Goal: Task Accomplishment & Management: Complete application form

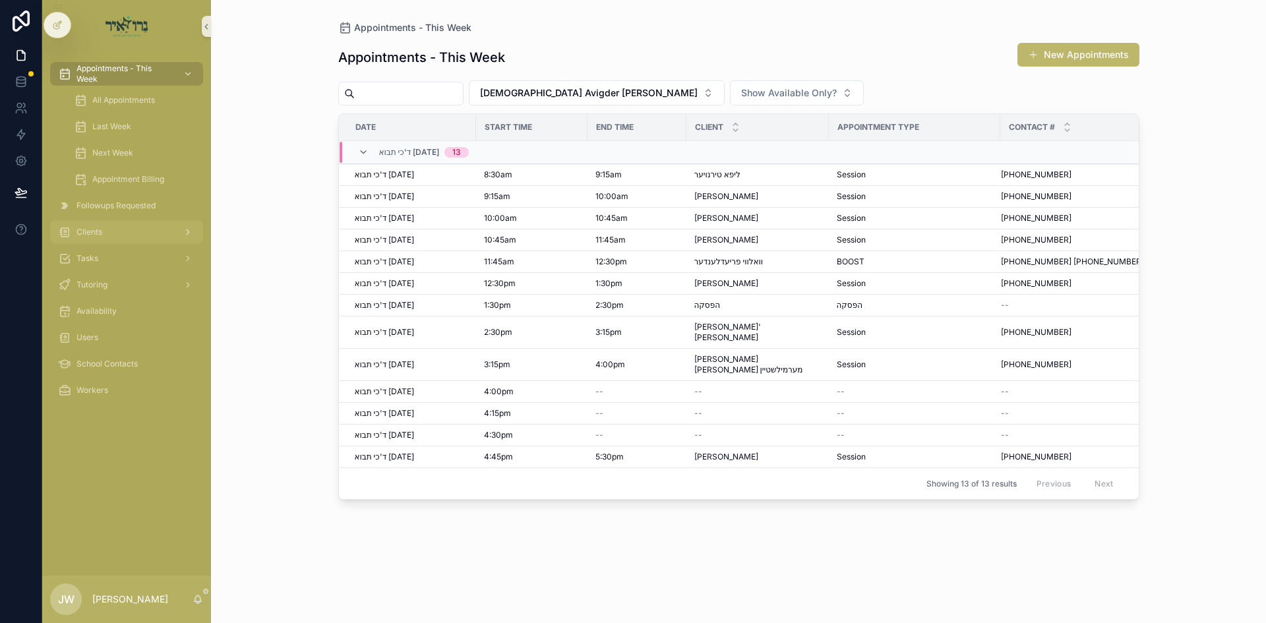
click at [117, 236] on div "Clients" at bounding box center [126, 232] width 137 height 21
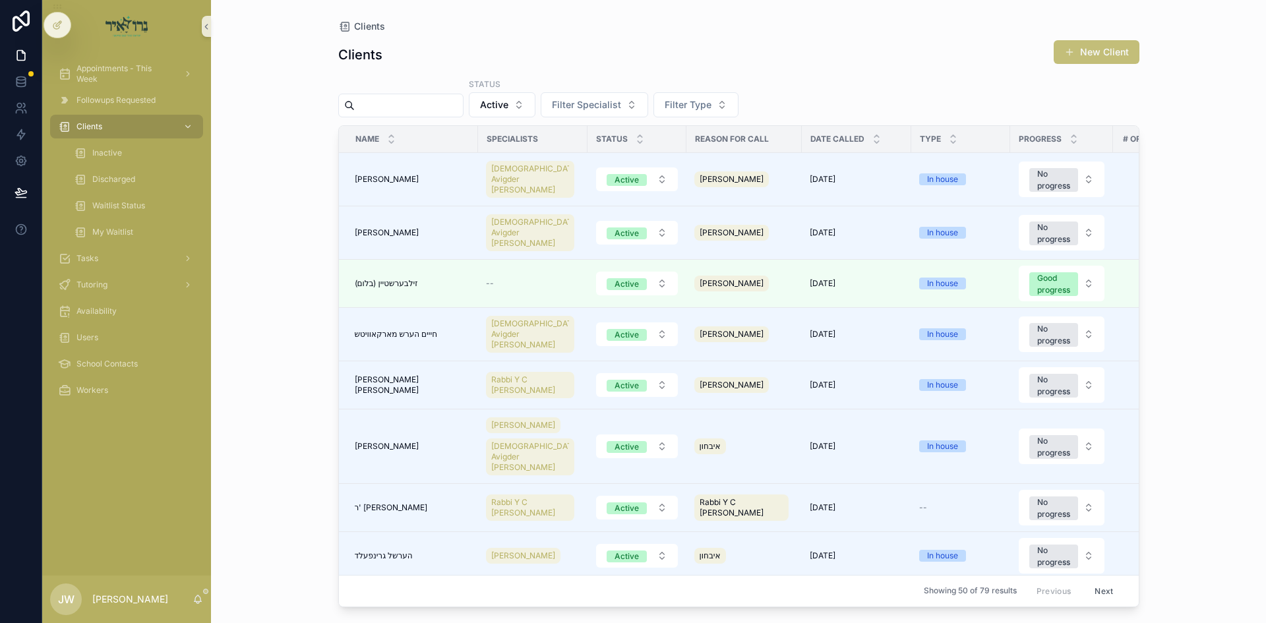
click at [1092, 55] on button "New Client" at bounding box center [1096, 52] width 86 height 24
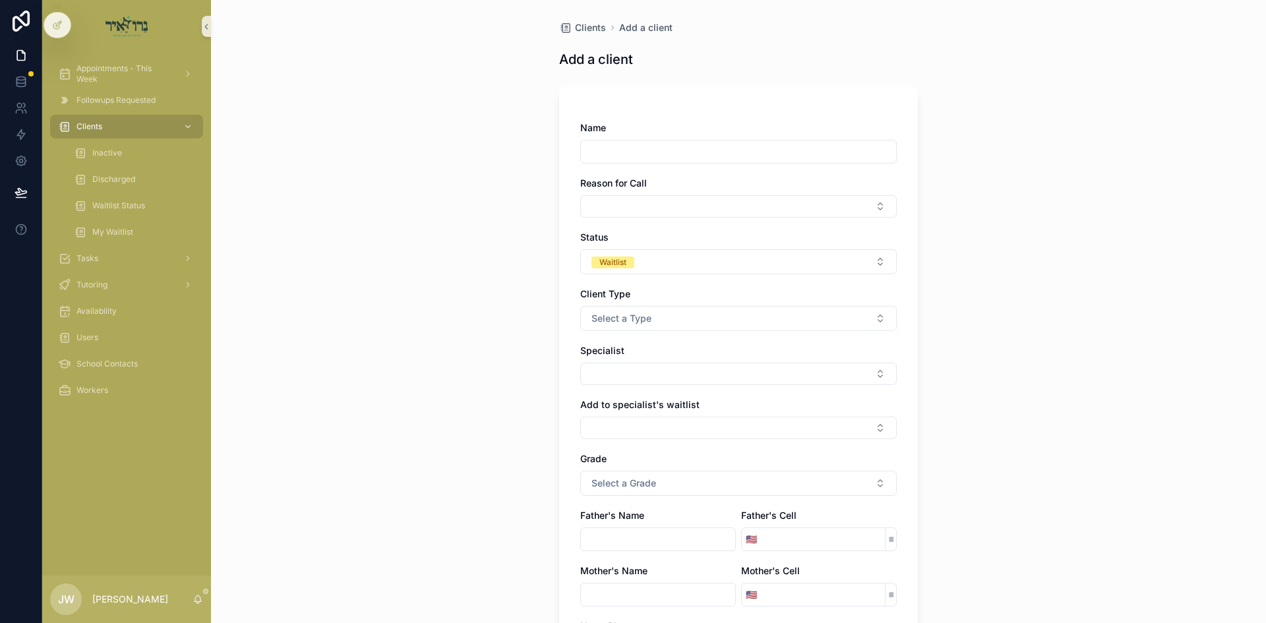
click at [641, 151] on input "scrollable content" at bounding box center [738, 151] width 315 height 18
type input "**********"
click at [626, 204] on button "Select Button" at bounding box center [738, 206] width 316 height 22
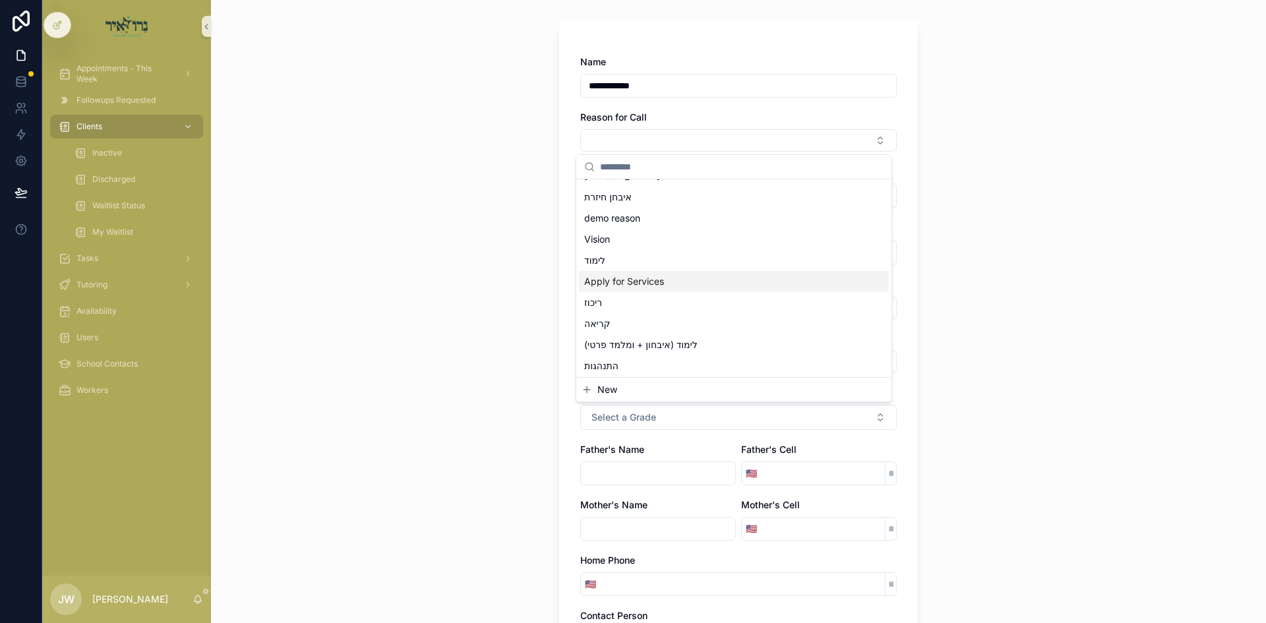
scroll to position [132, 0]
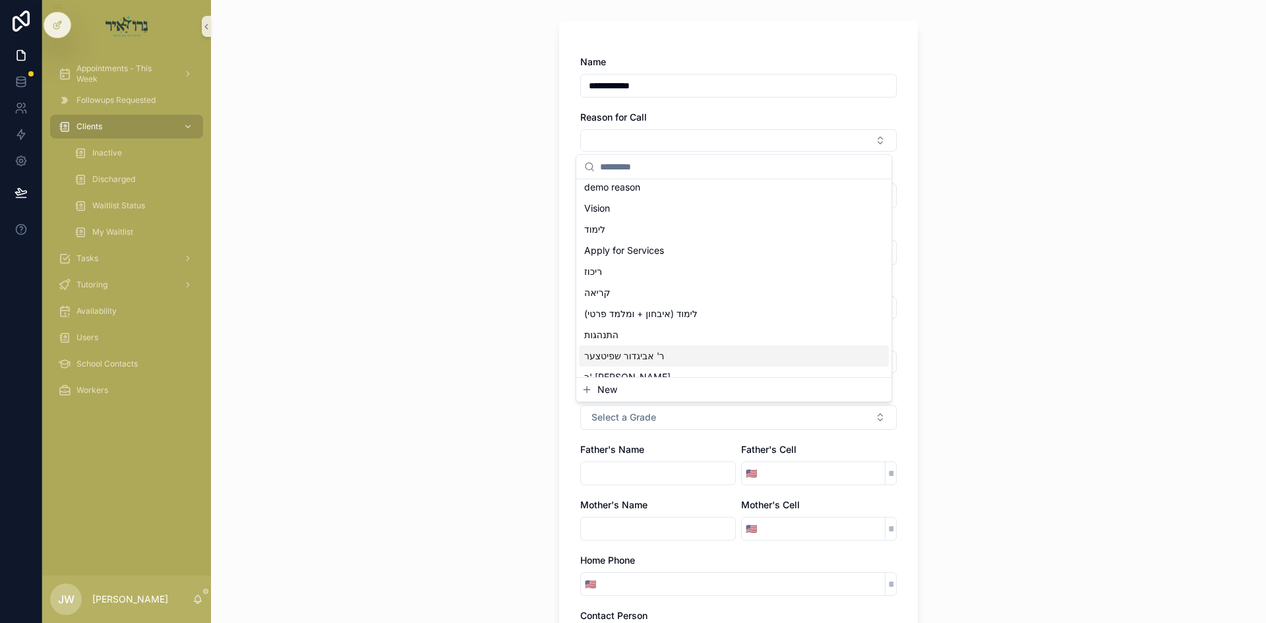
click at [636, 349] on span "ר' אביגדור שפיטצער" at bounding box center [624, 355] width 80 height 13
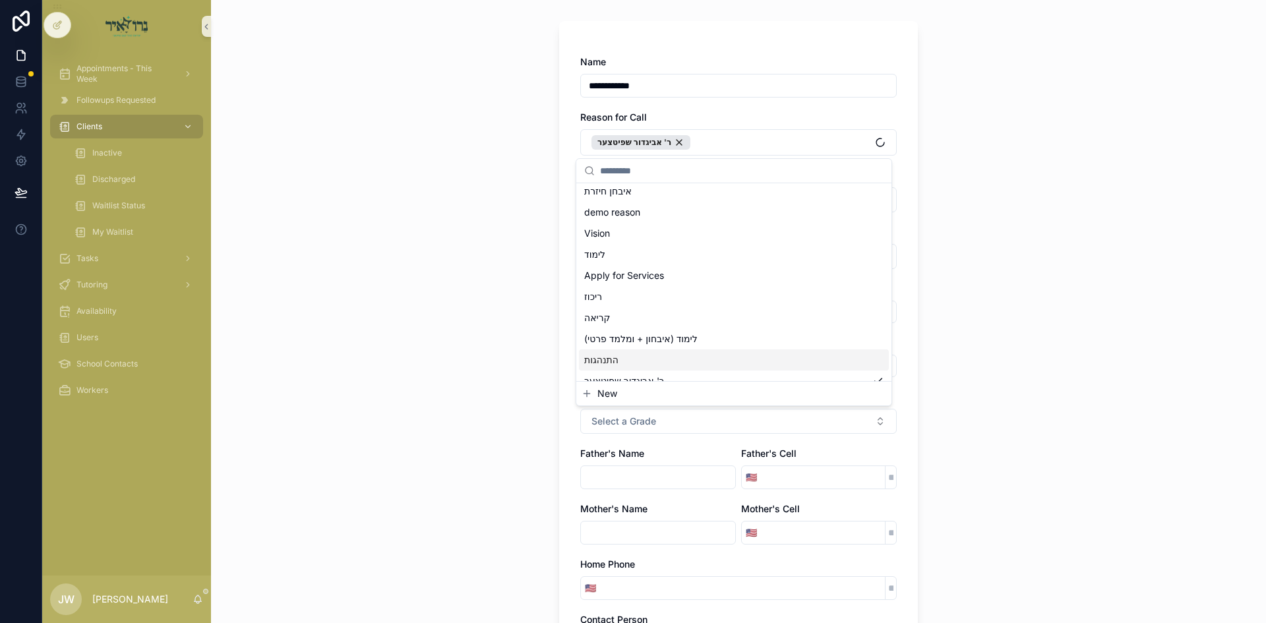
scroll to position [153, 0]
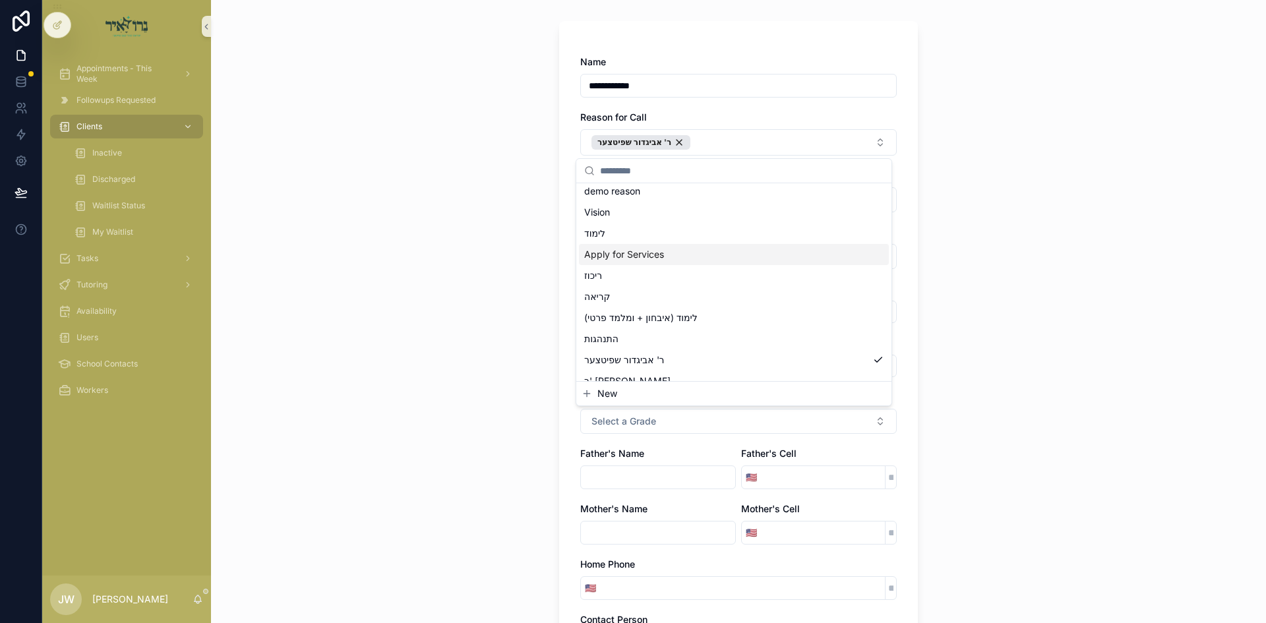
click at [903, 241] on div "**********" at bounding box center [738, 570] width 359 height 1098
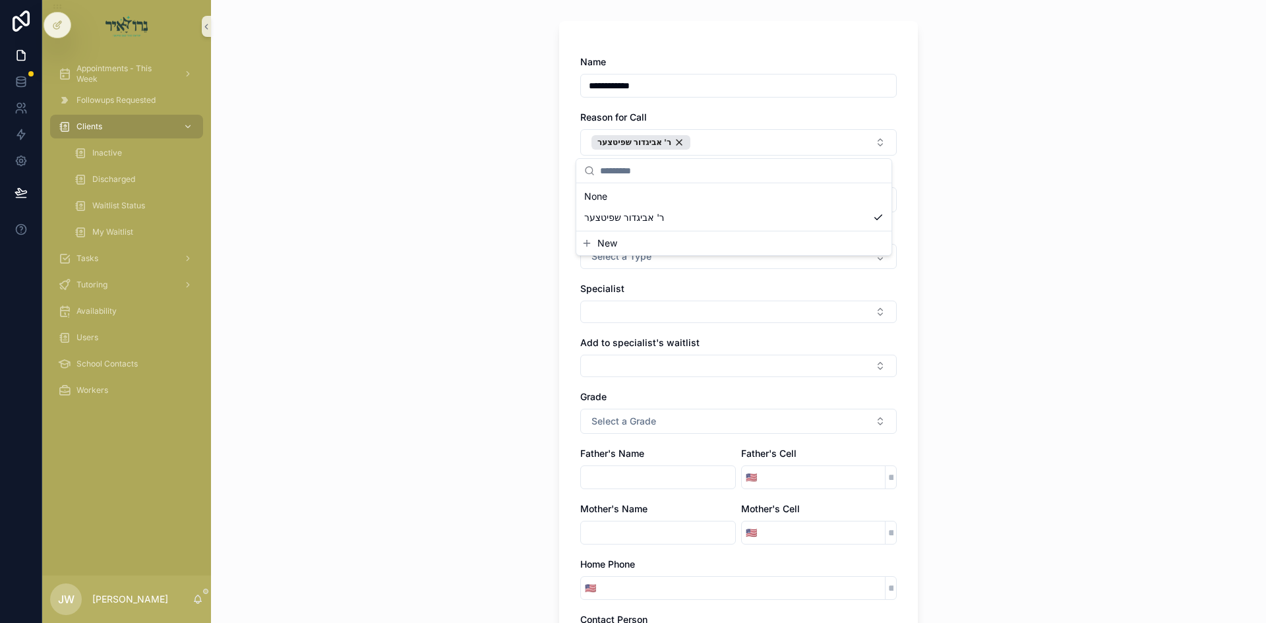
scroll to position [0, 0]
click at [630, 263] on button "Select a Type" at bounding box center [738, 256] width 316 height 25
click at [627, 310] on span "In house" at bounding box center [607, 309] width 47 height 12
click at [627, 310] on button "Select Button" at bounding box center [738, 312] width 316 height 22
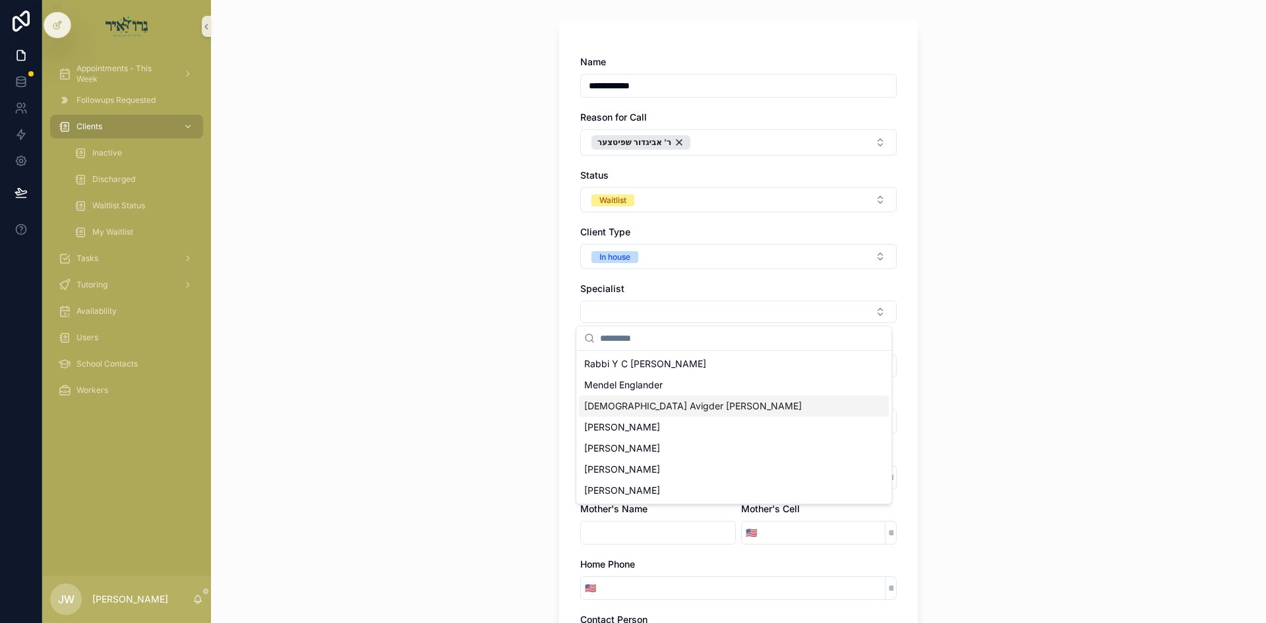
click at [638, 407] on span "[DEMOGRAPHIC_DATA] Avigder [PERSON_NAME]" at bounding box center [693, 406] width 218 height 13
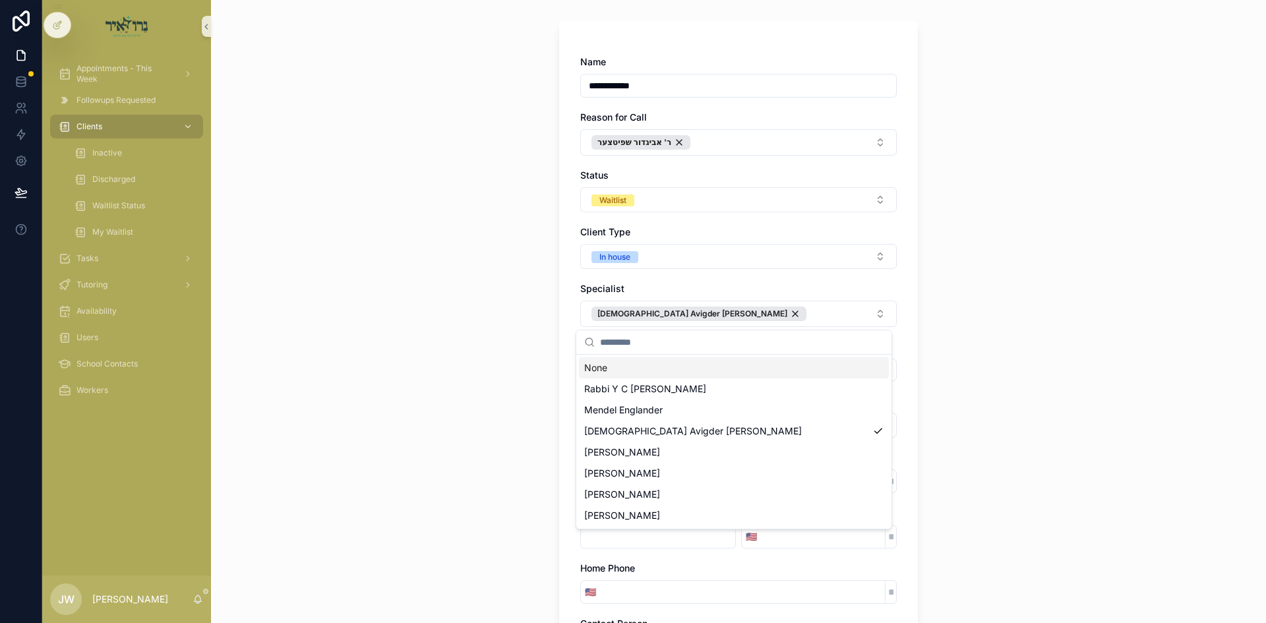
click at [567, 284] on div "**********" at bounding box center [738, 572] width 359 height 1102
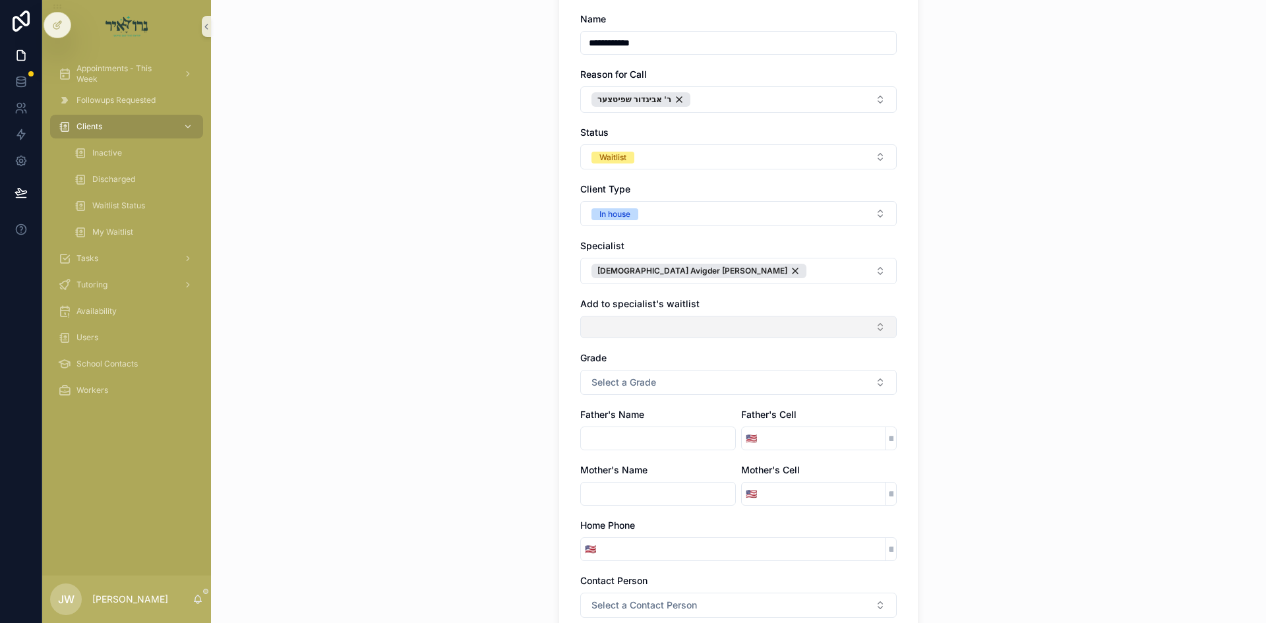
scroll to position [132, 0]
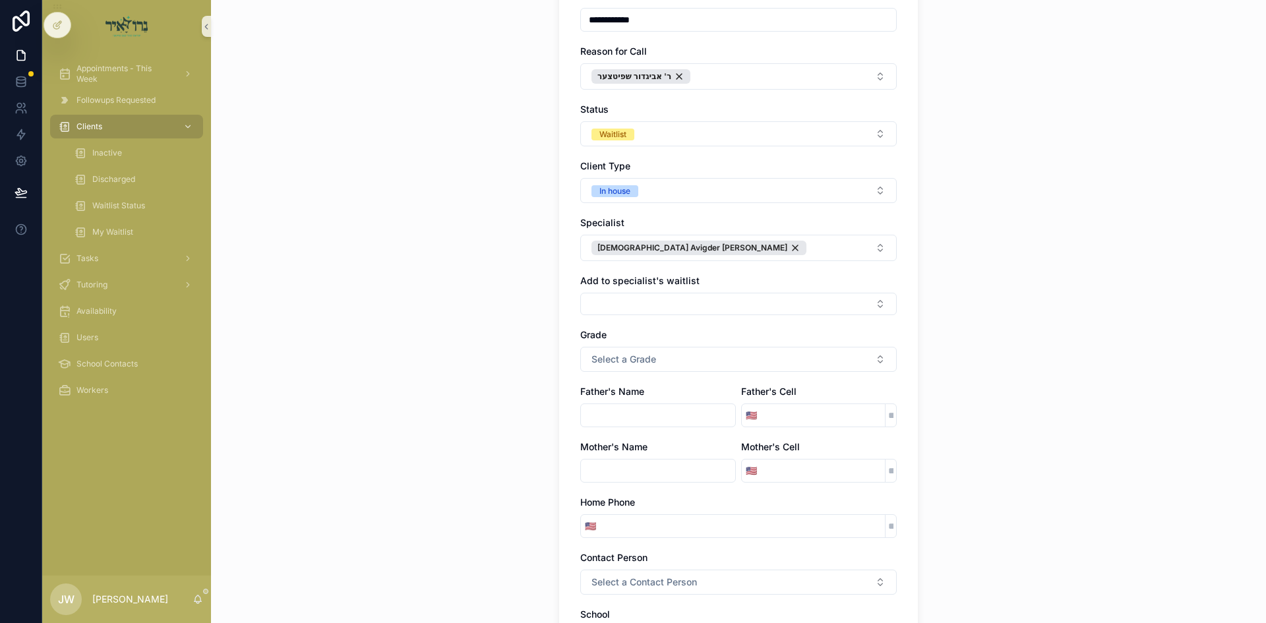
click at [606, 292] on div "Add to specialist's waitlist" at bounding box center [738, 294] width 316 height 41
click at [606, 301] on button "Select Button" at bounding box center [738, 304] width 316 height 22
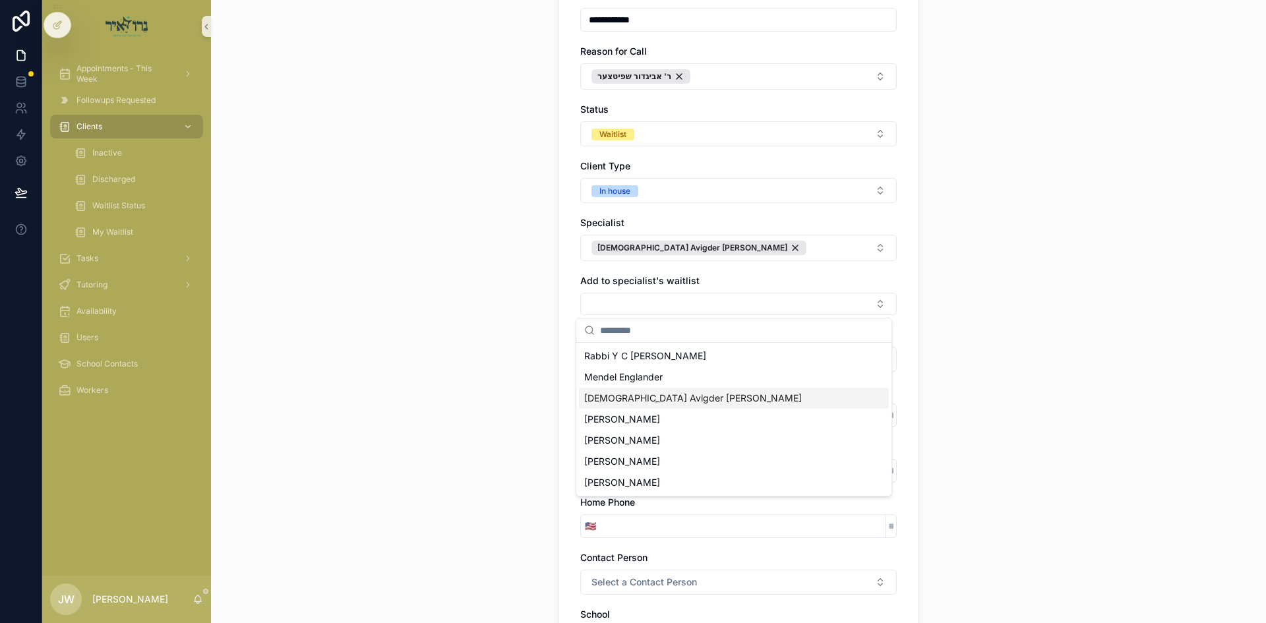
click at [619, 389] on div "[DEMOGRAPHIC_DATA] Avigder [PERSON_NAME]" at bounding box center [734, 398] width 310 height 21
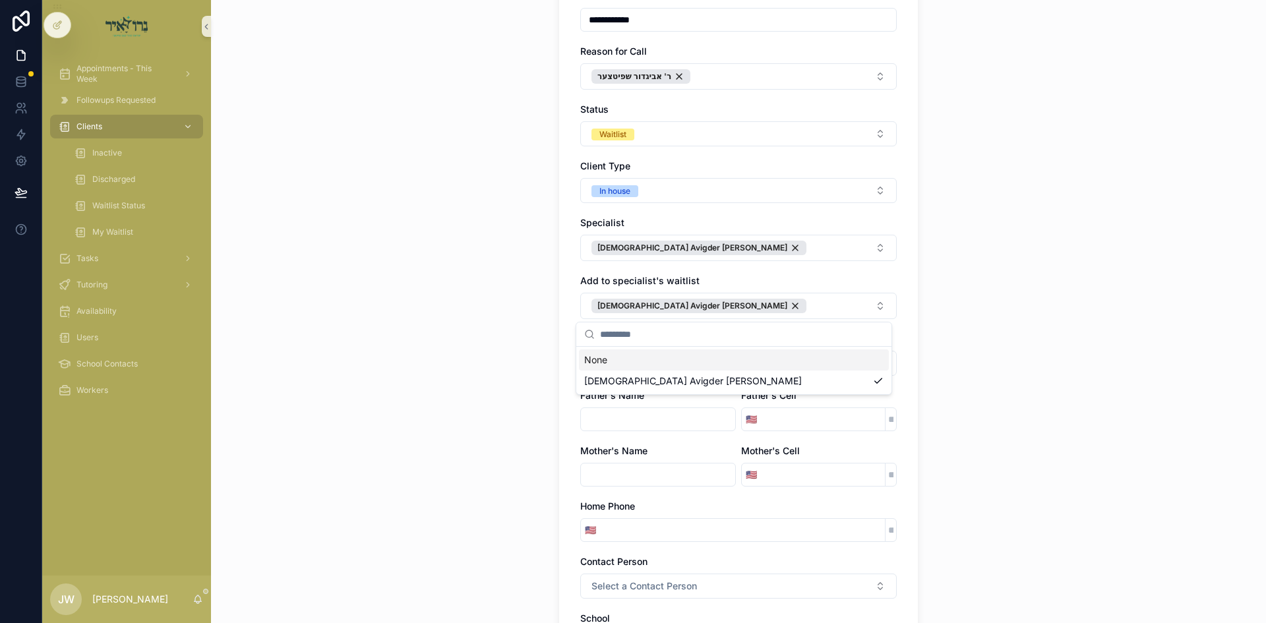
click at [730, 280] on div "Add to specialist's waitlist" at bounding box center [738, 280] width 316 height 13
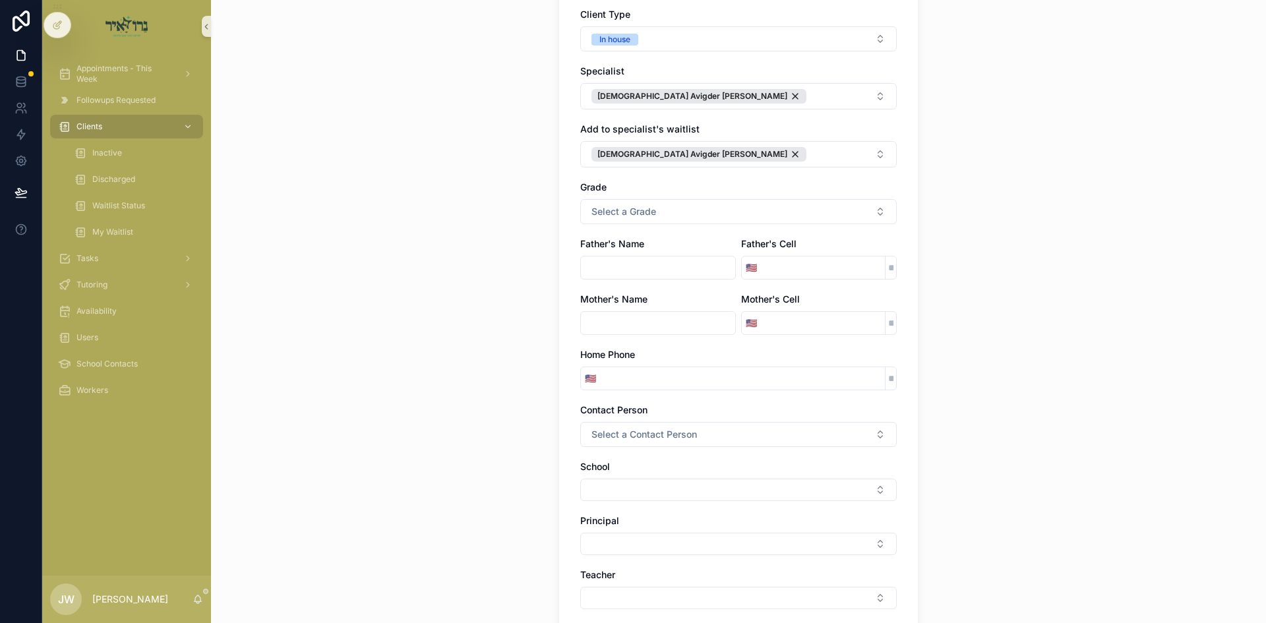
scroll to position [330, 0]
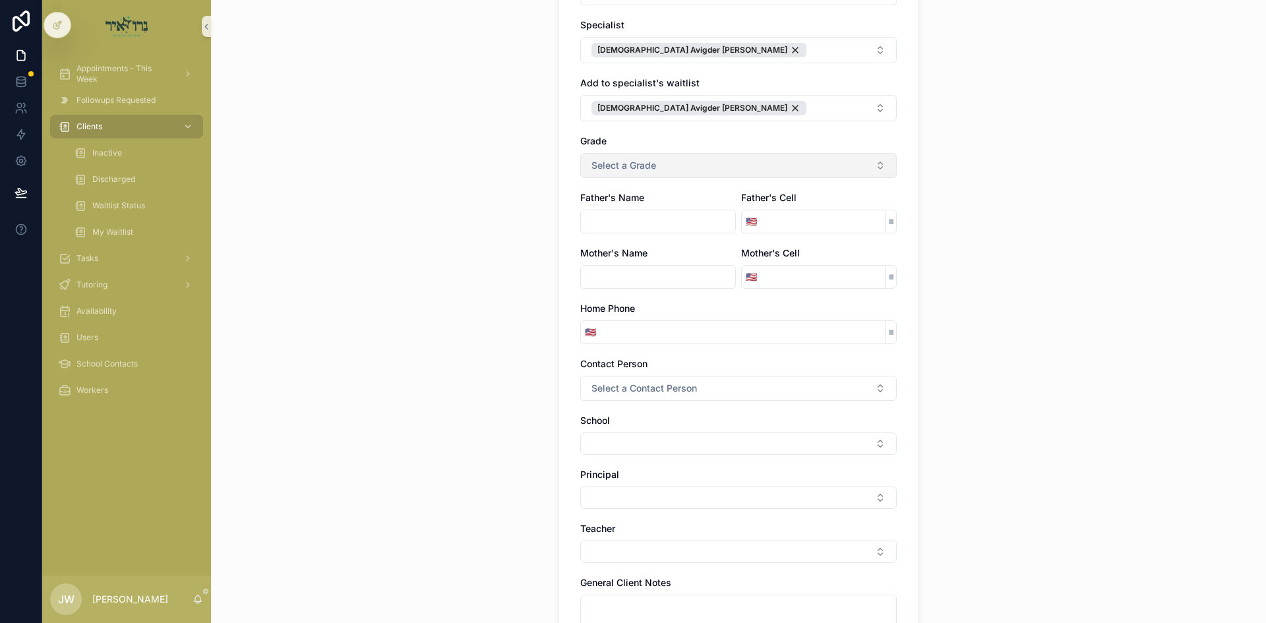
click at [626, 173] on button "Select a Grade" at bounding box center [738, 165] width 316 height 25
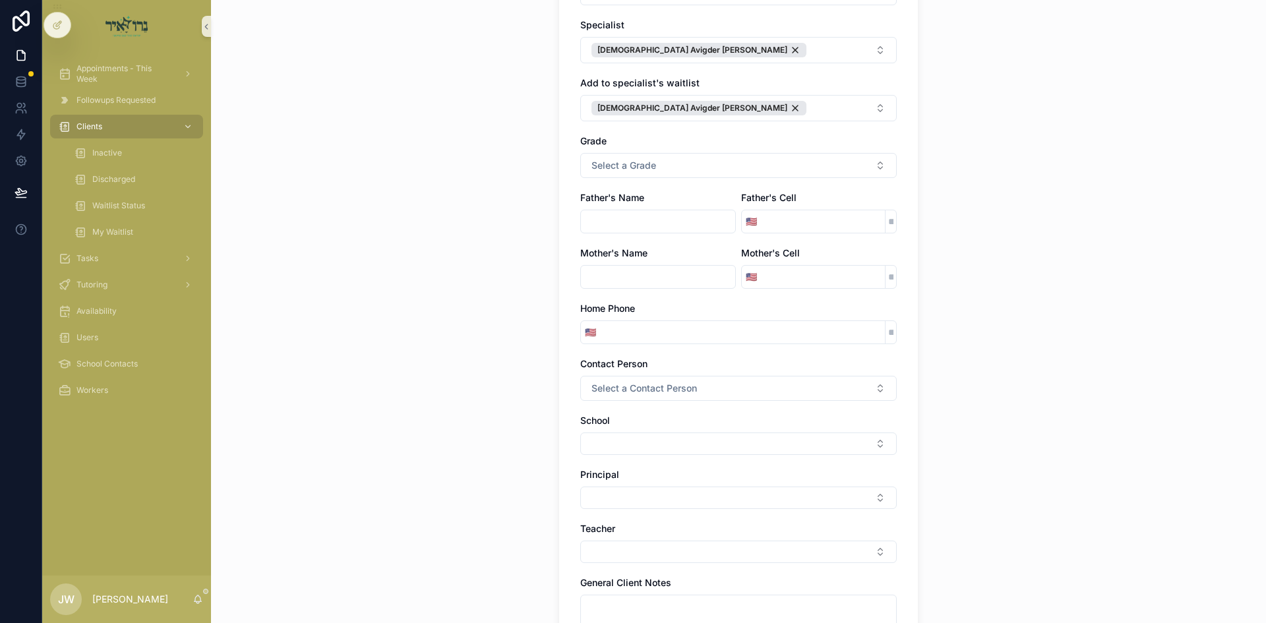
click at [618, 224] on input "scrollable content" at bounding box center [658, 221] width 154 height 18
type input "**********"
click at [762, 219] on input "scrollable content" at bounding box center [823, 221] width 124 height 18
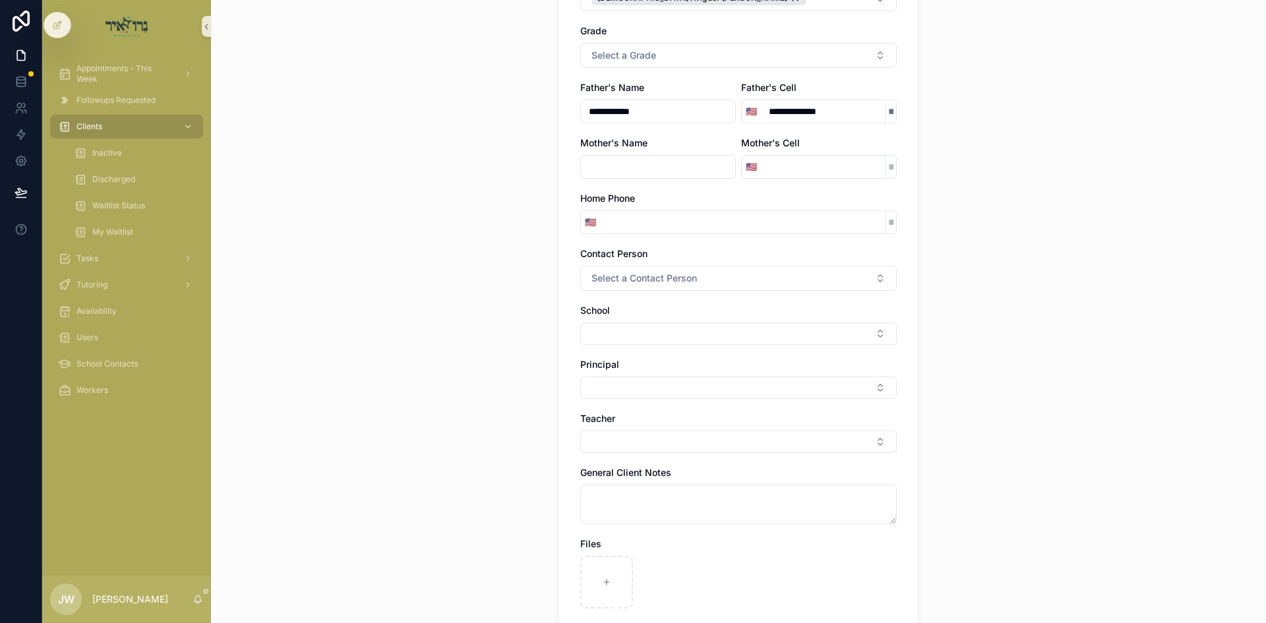
scroll to position [461, 0]
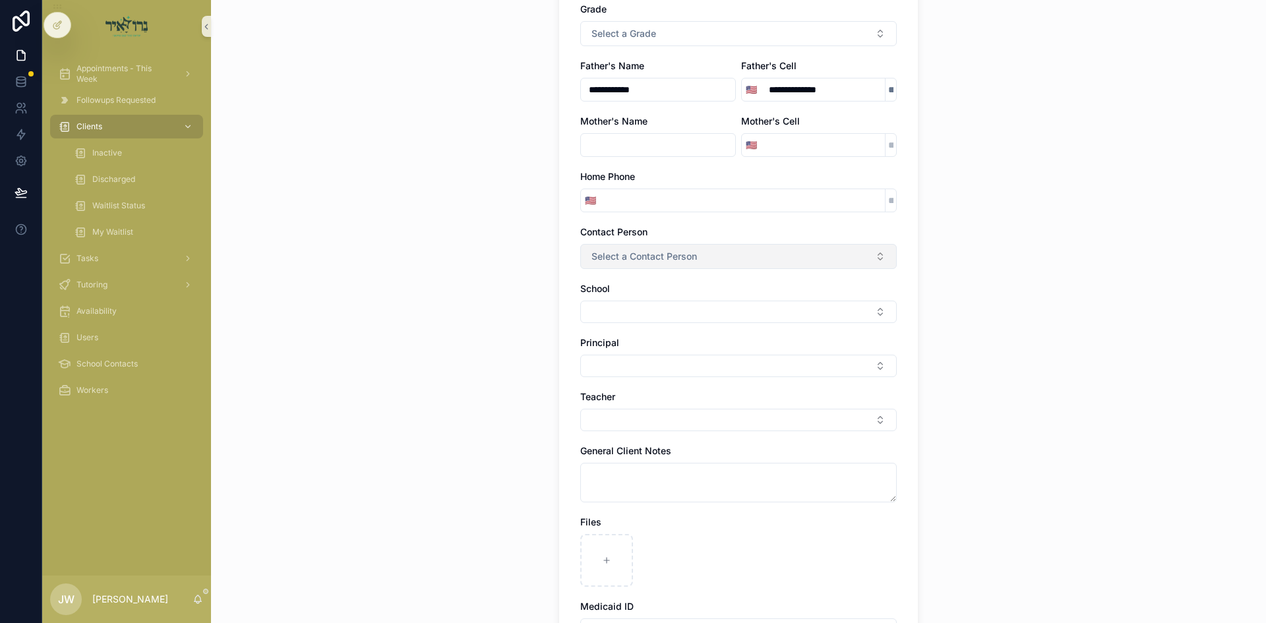
type input "**********"
click at [637, 260] on span "Select a Contact Person" at bounding box center [643, 256] width 105 height 13
click at [620, 316] on div "Father" at bounding box center [734, 309] width 310 height 20
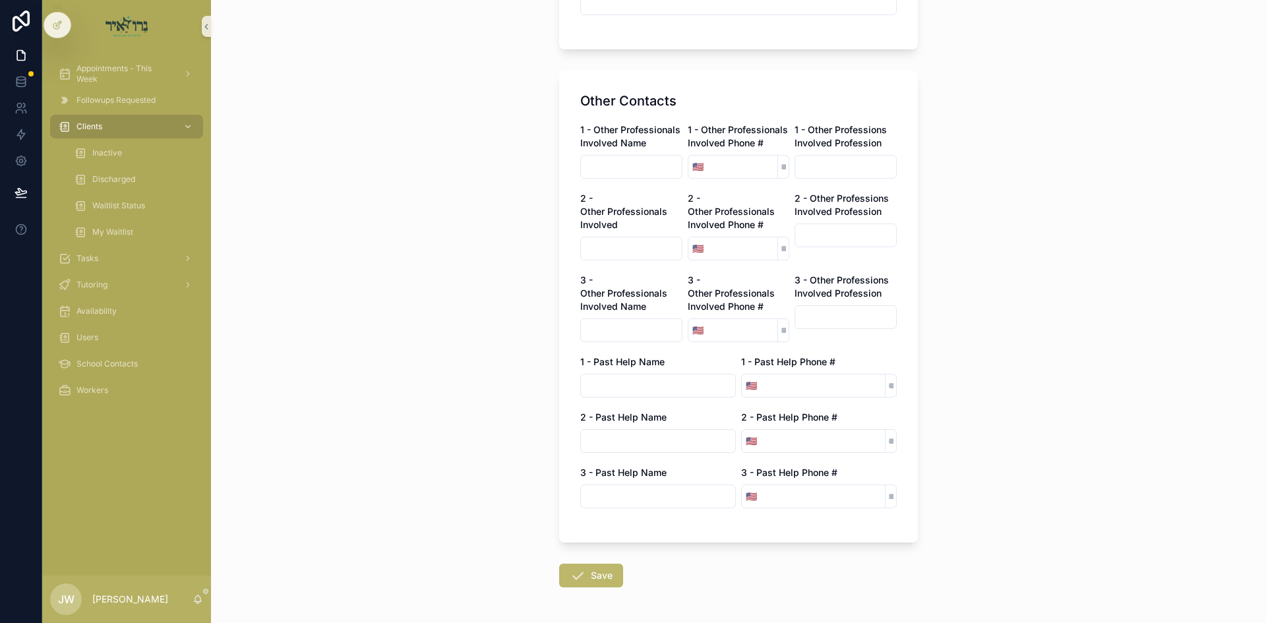
scroll to position [1166, 0]
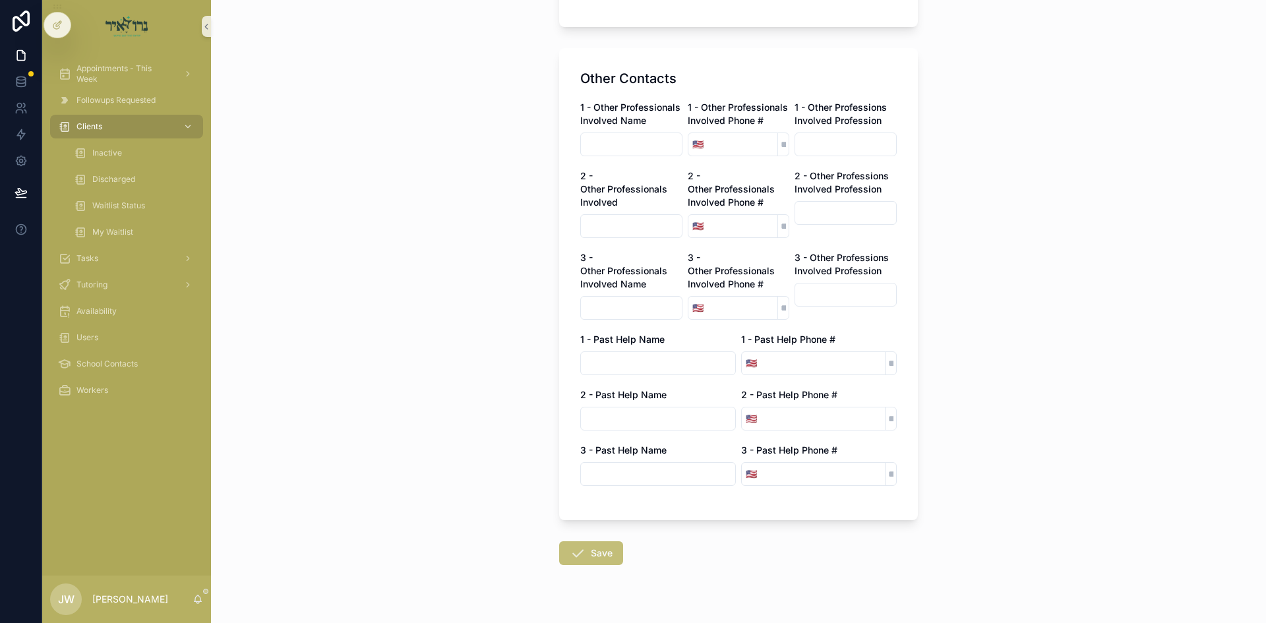
click at [596, 541] on button "Save" at bounding box center [591, 553] width 64 height 24
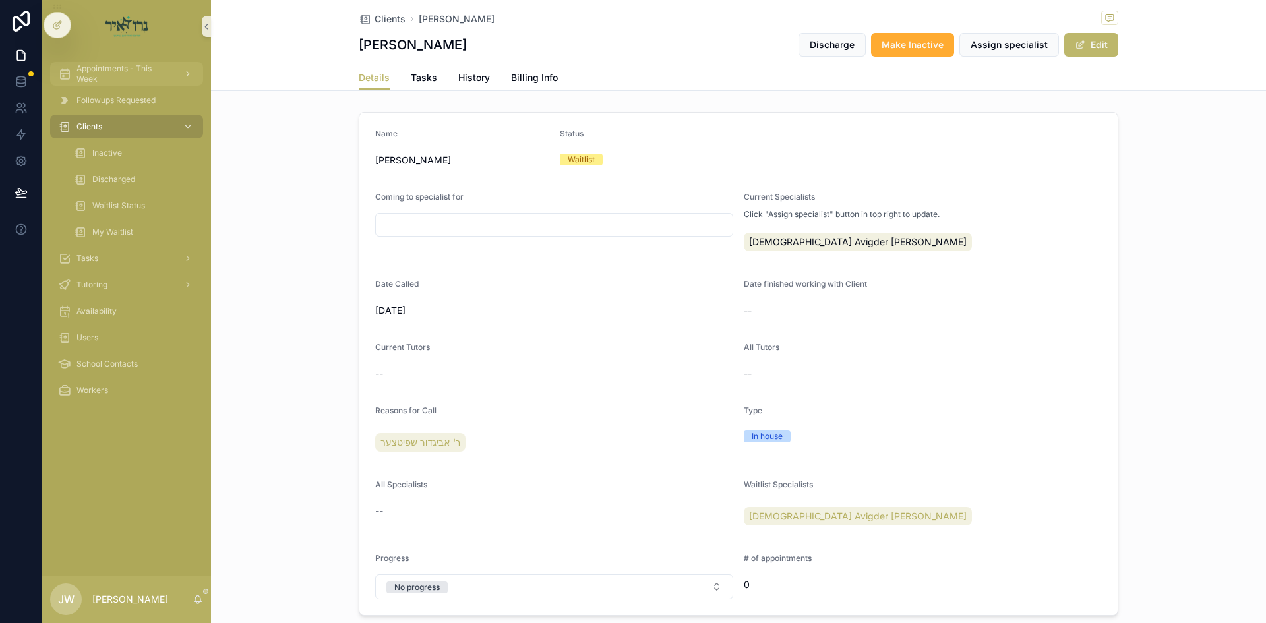
click at [106, 78] on span "Appointments - This Week" at bounding box center [124, 73] width 96 height 21
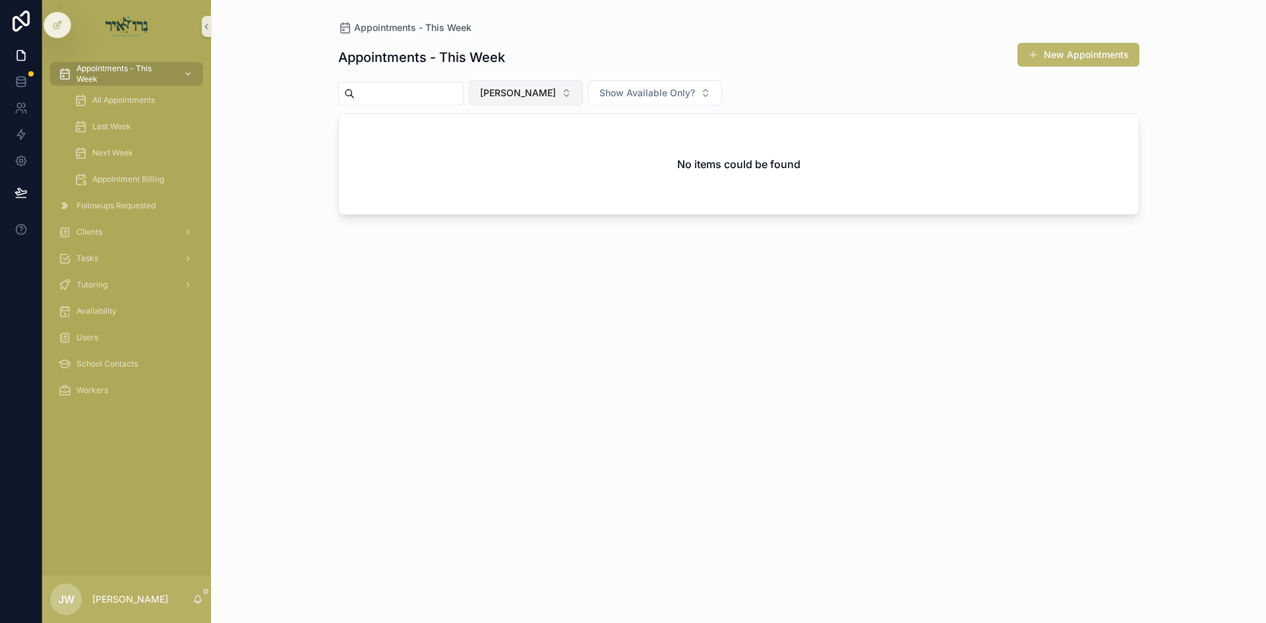
click at [533, 97] on span "[PERSON_NAME]" at bounding box center [518, 92] width 76 height 13
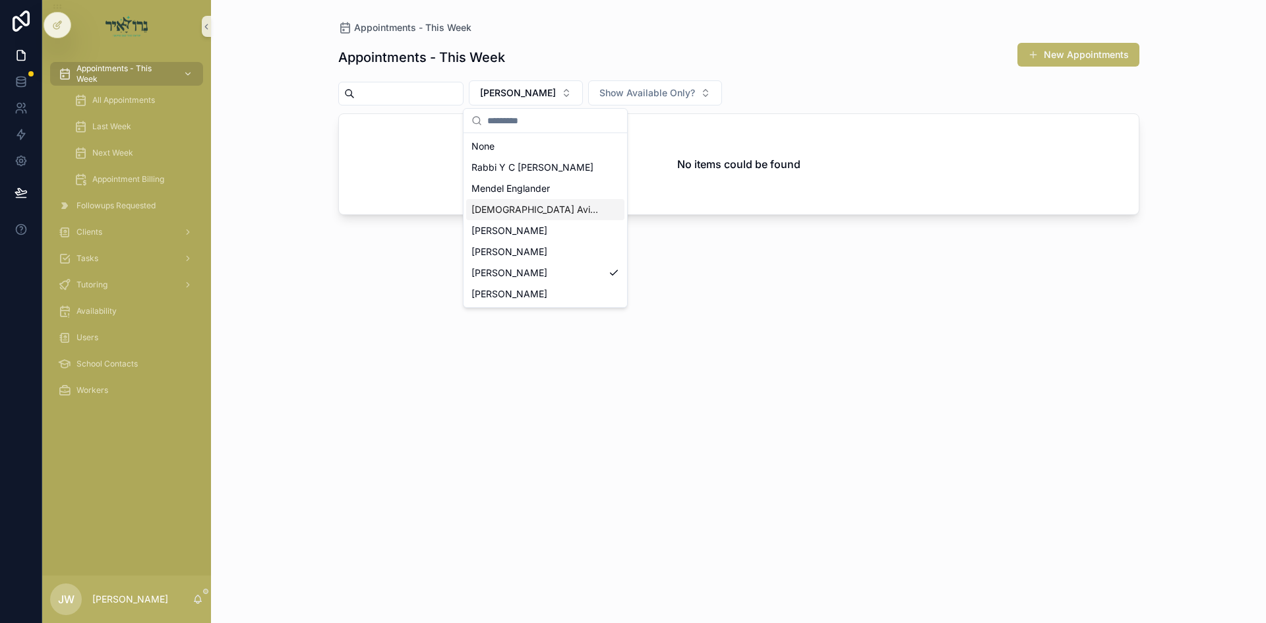
click at [547, 216] on div "[DEMOGRAPHIC_DATA] Avigder [PERSON_NAME]" at bounding box center [545, 209] width 158 height 21
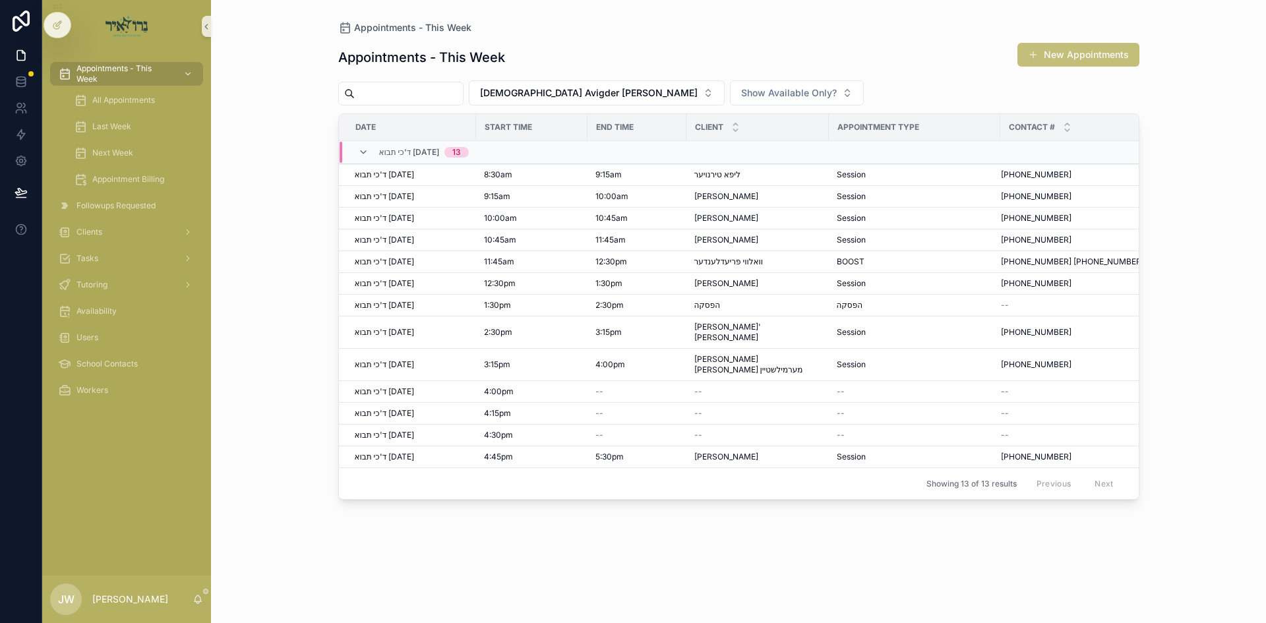
click at [1042, 56] on button "New Appointments" at bounding box center [1078, 55] width 122 height 24
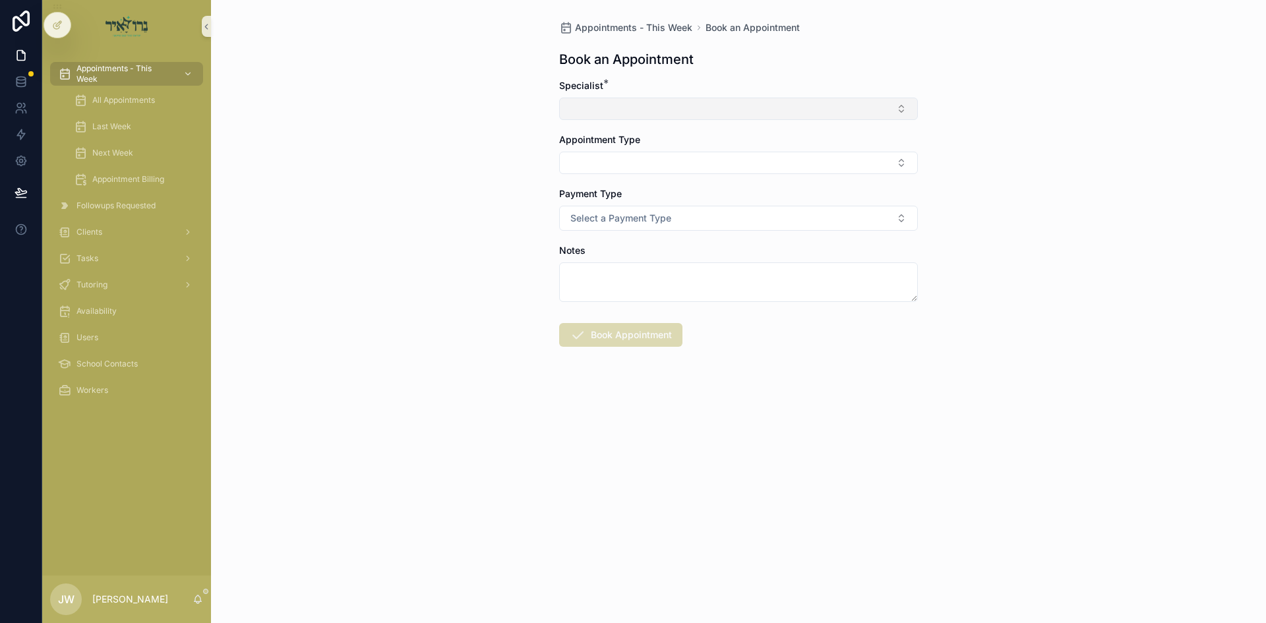
click at [641, 104] on button "Select Button" at bounding box center [738, 109] width 359 height 22
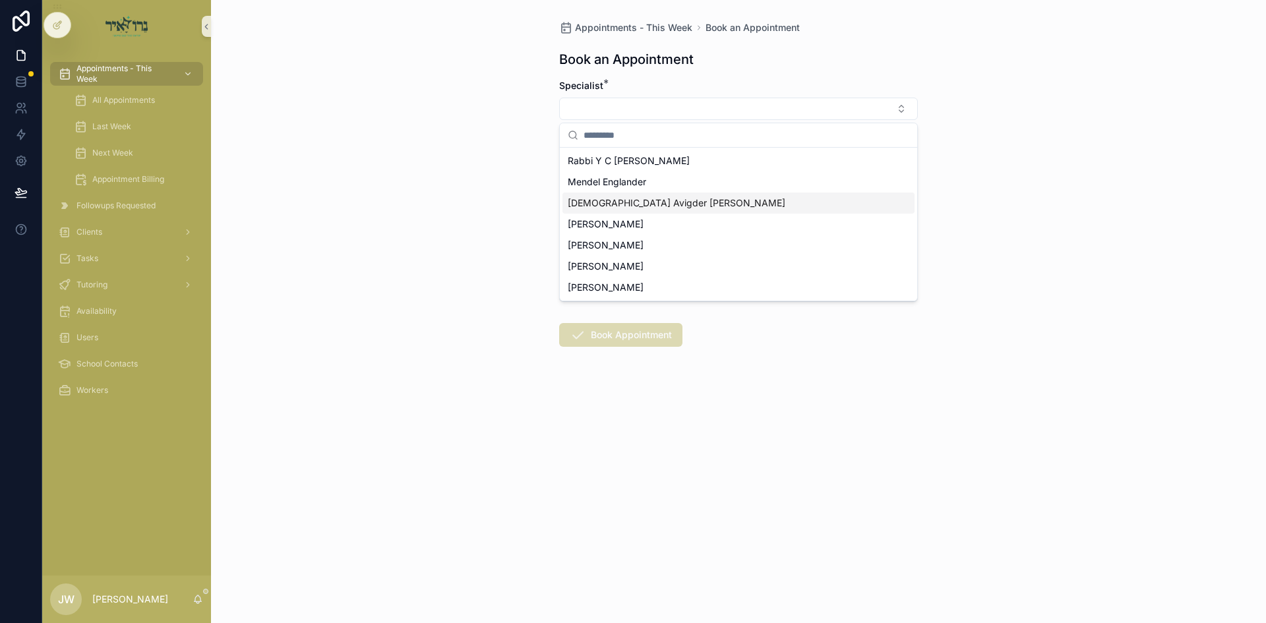
click at [624, 205] on span "[DEMOGRAPHIC_DATA] Avigder [PERSON_NAME]" at bounding box center [677, 202] width 218 height 13
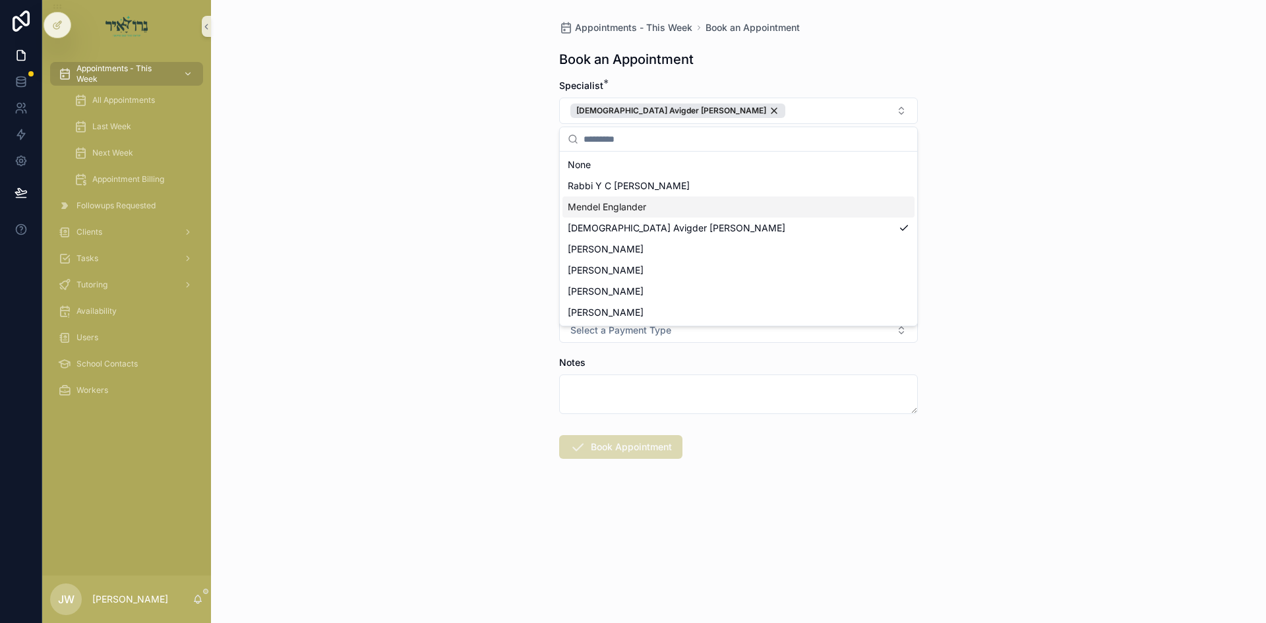
click at [454, 179] on div "Appointments - This Week Book an Appointment Book an Appointment Specialist * R…" at bounding box center [738, 311] width 1055 height 623
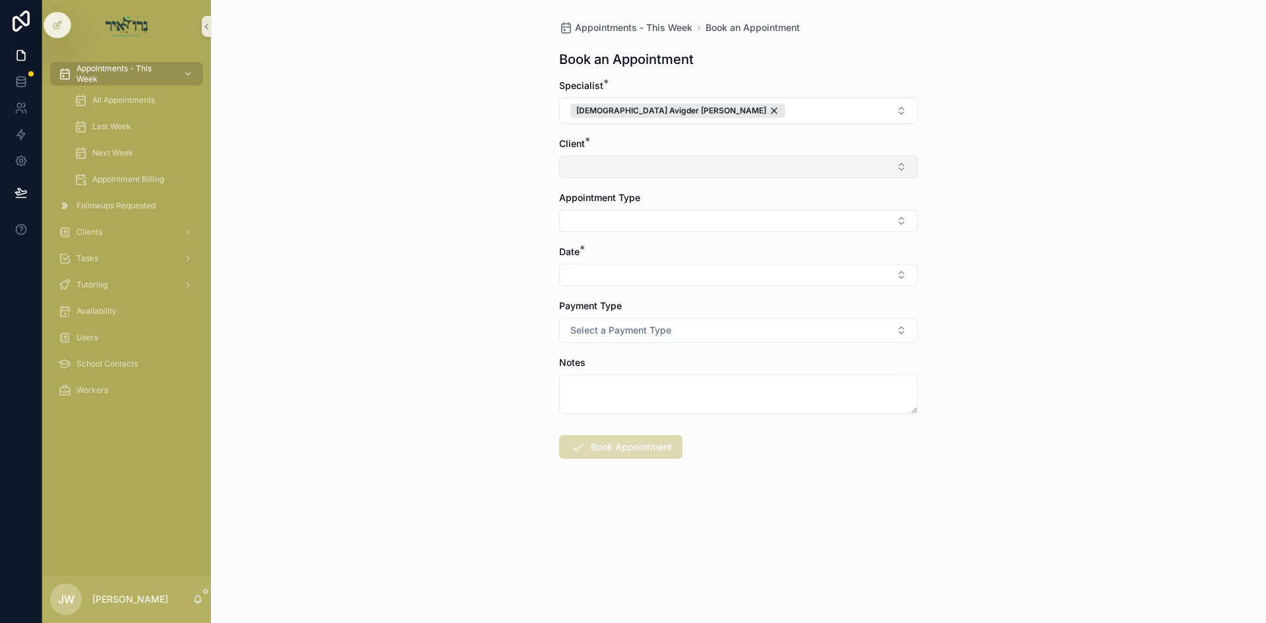
click at [605, 169] on button "Select Button" at bounding box center [738, 167] width 359 height 22
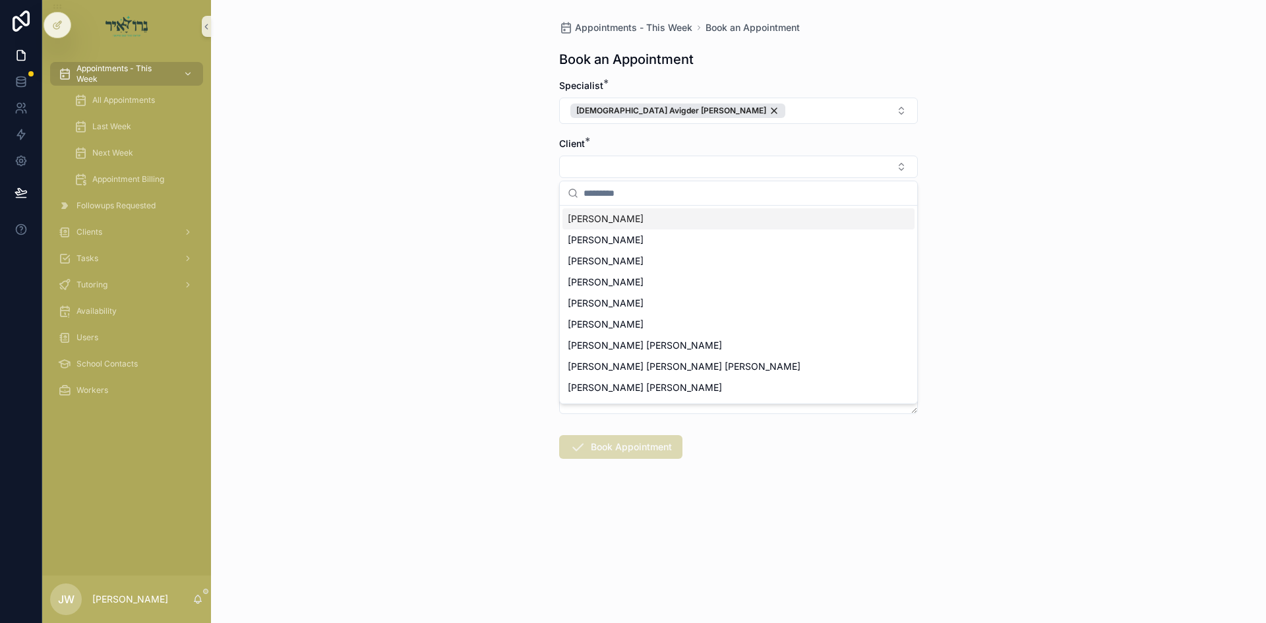
click at [625, 220] on div "[PERSON_NAME]" at bounding box center [738, 218] width 352 height 21
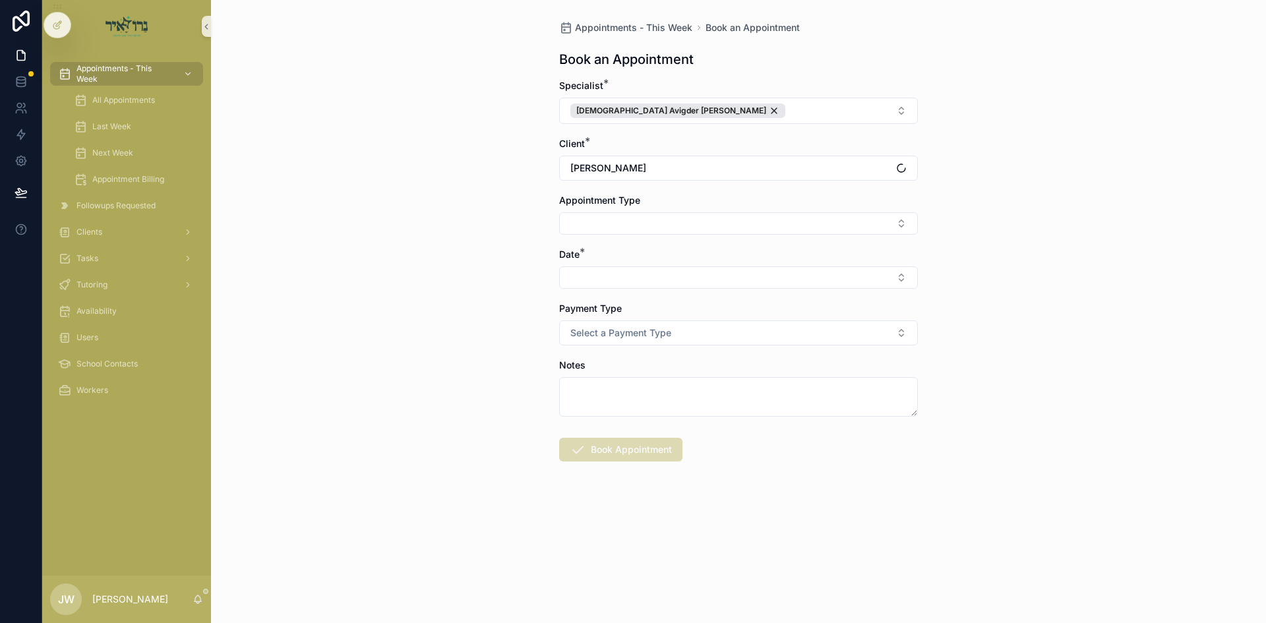
click at [625, 220] on button "Select Button" at bounding box center [738, 223] width 359 height 22
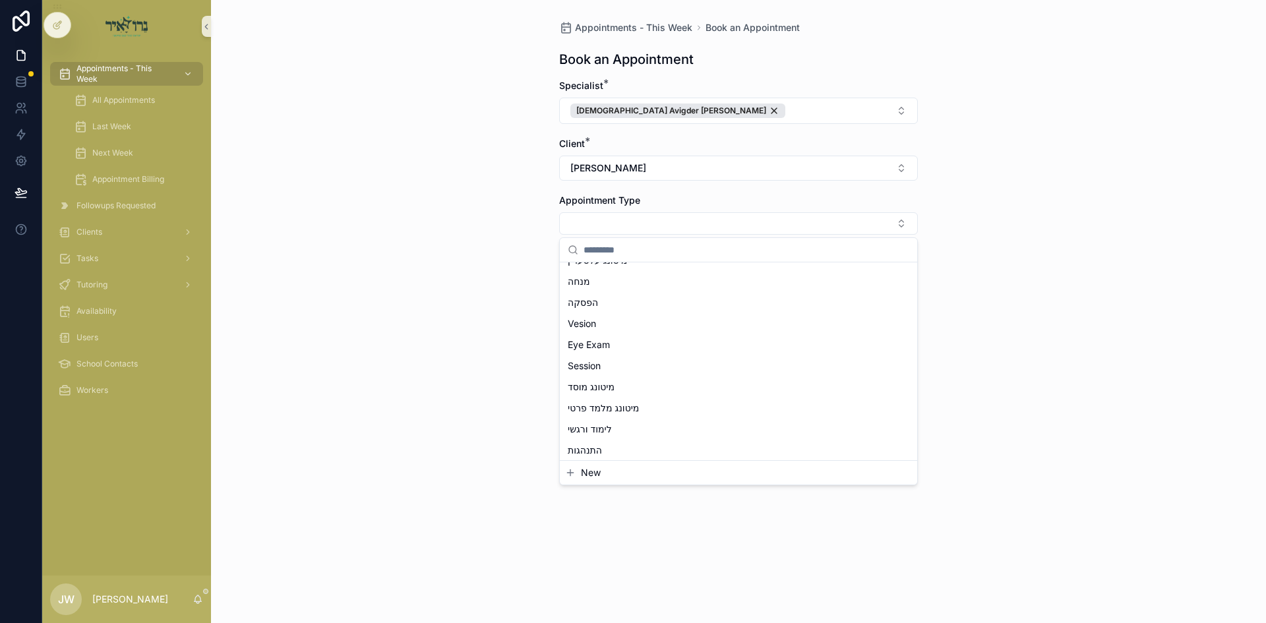
scroll to position [98, 0]
click at [579, 278] on span "מיטונג עלטערין" at bounding box center [597, 283] width 59 height 13
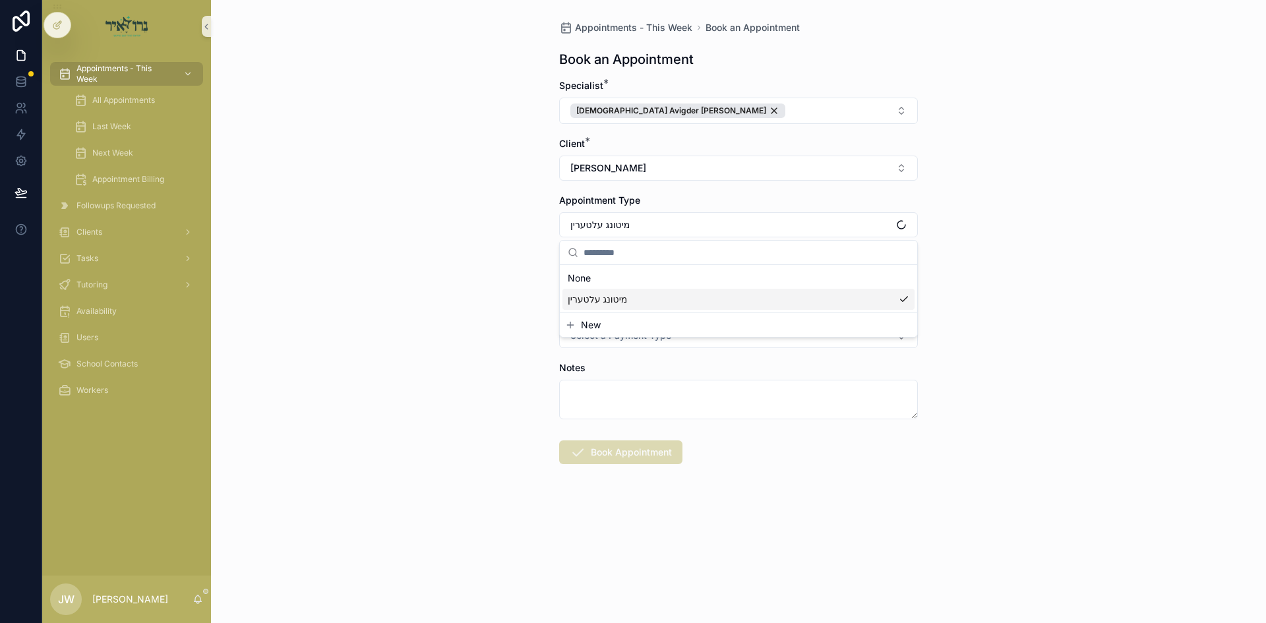
scroll to position [0, 0]
click at [489, 270] on div "Appointments - This Week Book an Appointment Book an Appointment Specialist * R…" at bounding box center [738, 311] width 1055 height 623
click at [568, 276] on button "Select Button" at bounding box center [738, 280] width 359 height 22
click at [601, 332] on span "ד'כי תבוא [DATE]" at bounding box center [603, 332] width 71 height 13
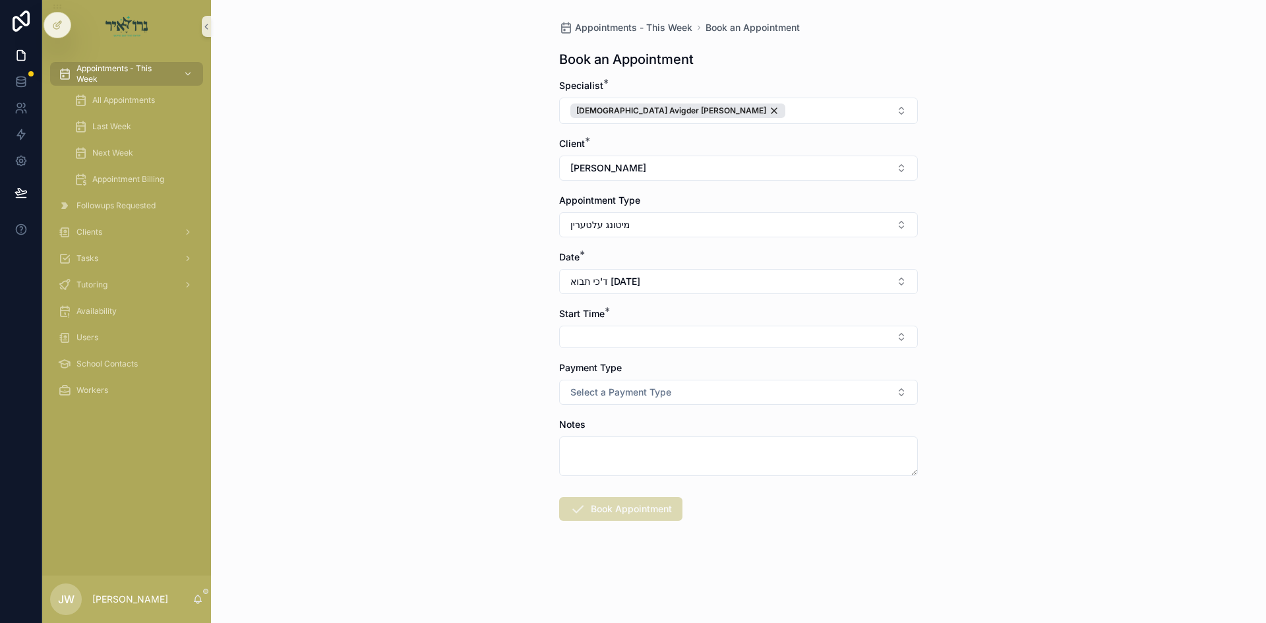
click at [601, 333] on button "Select Button" at bounding box center [738, 337] width 359 height 22
click at [591, 383] on span "4:00pm ד'כי תבוא [DATE]" at bounding box center [621, 388] width 107 height 13
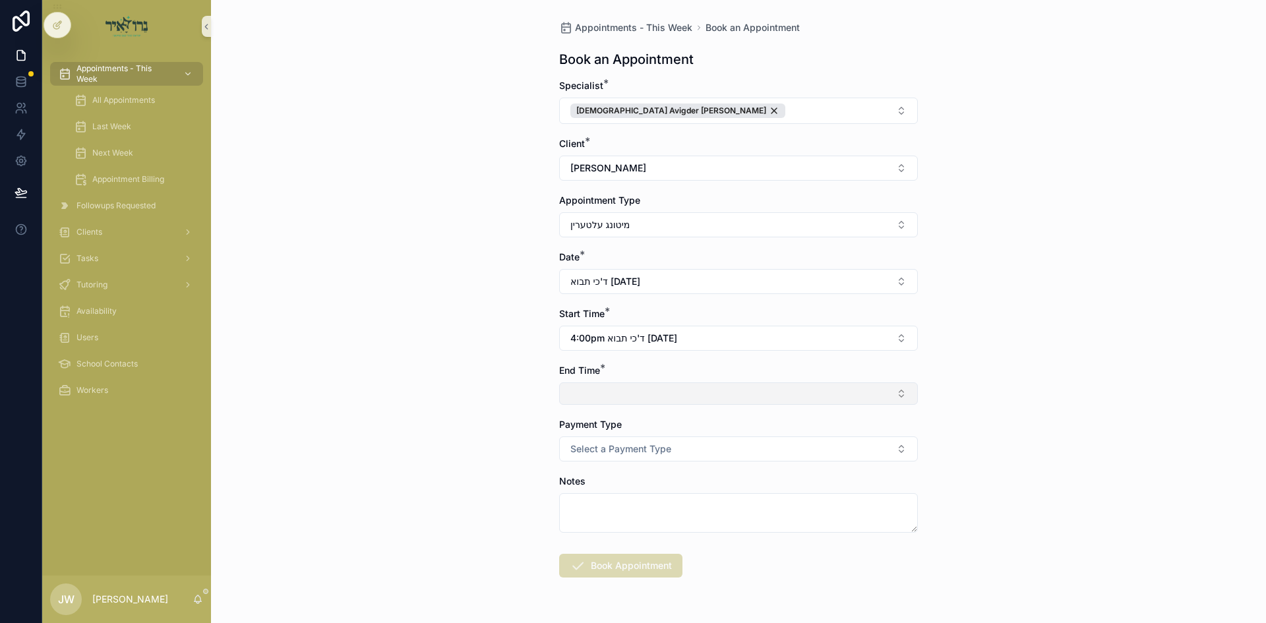
click at [598, 390] on button "Select Button" at bounding box center [738, 393] width 359 height 22
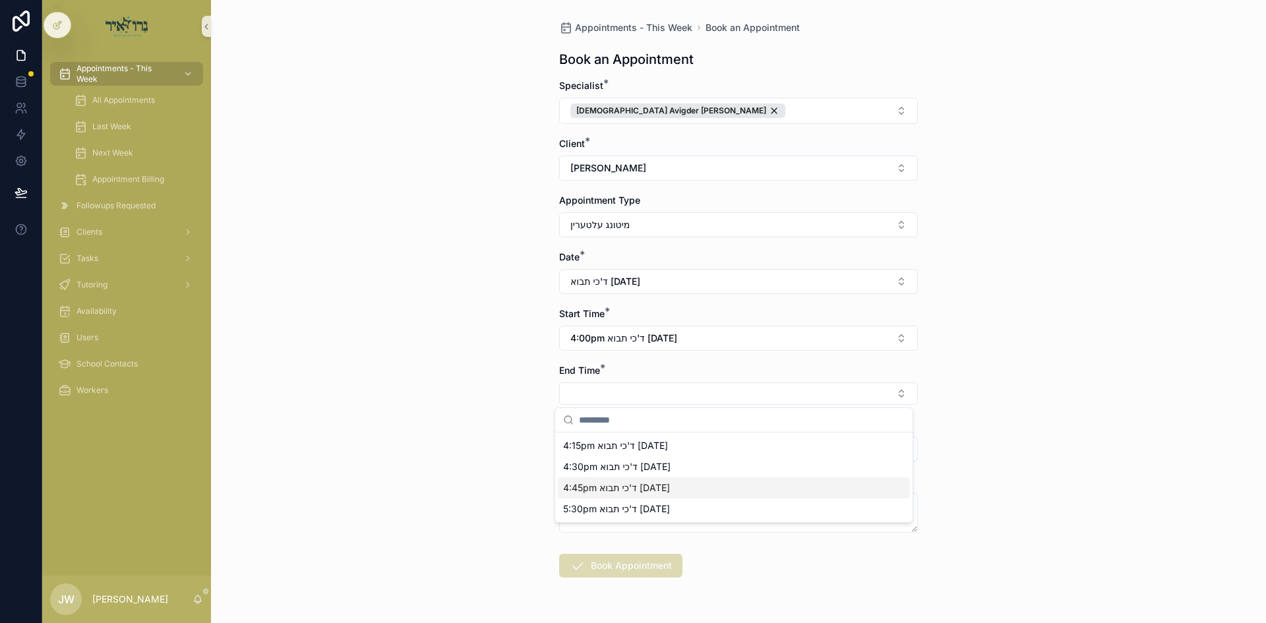
click at [604, 490] on span "4:45pm ד'כי תבוא [DATE]" at bounding box center [616, 487] width 107 height 13
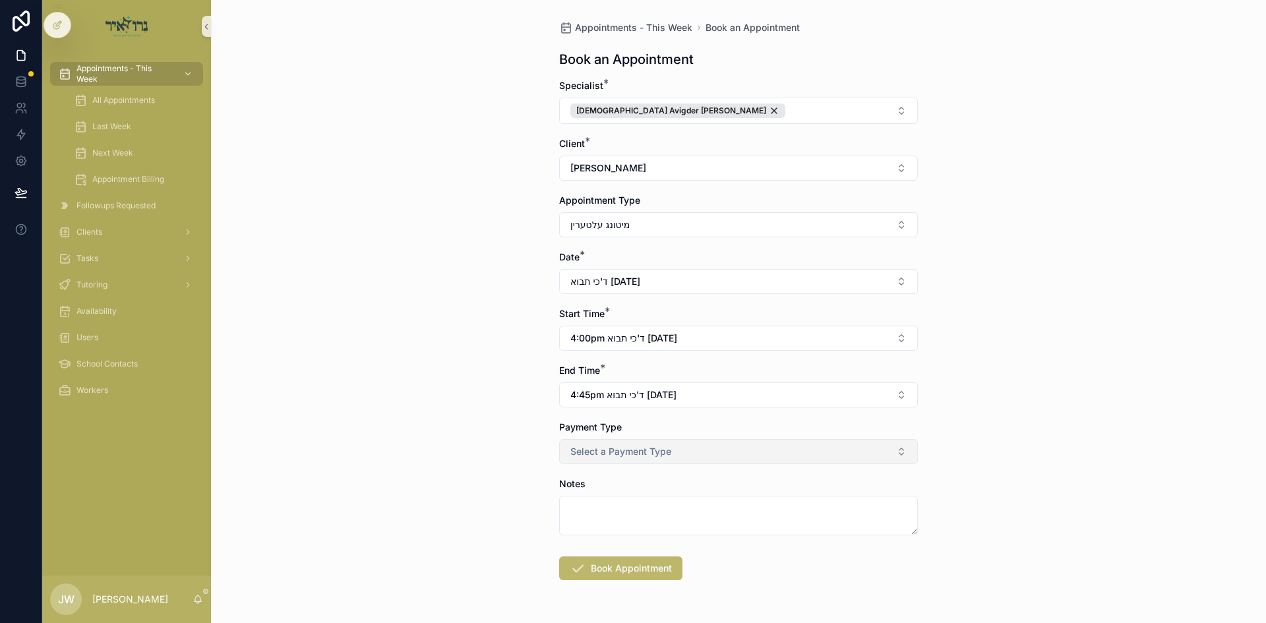
click at [593, 448] on span "Select a Payment Type" at bounding box center [620, 451] width 101 height 13
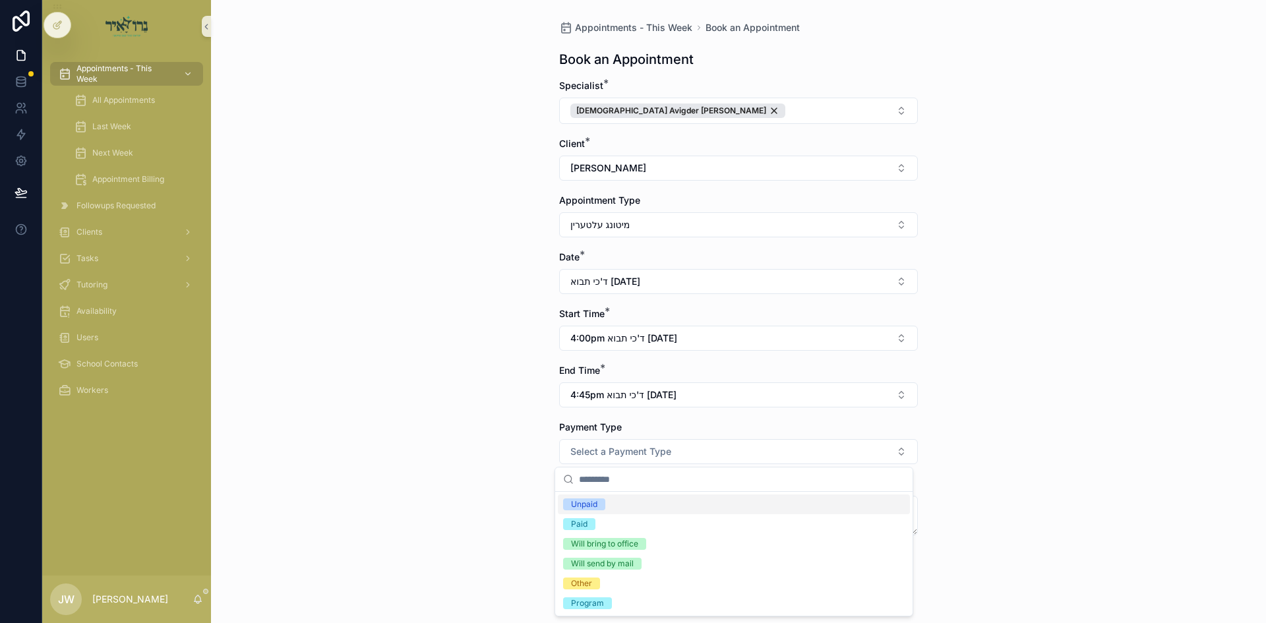
click at [604, 502] on span "Unpaid" at bounding box center [584, 504] width 42 height 12
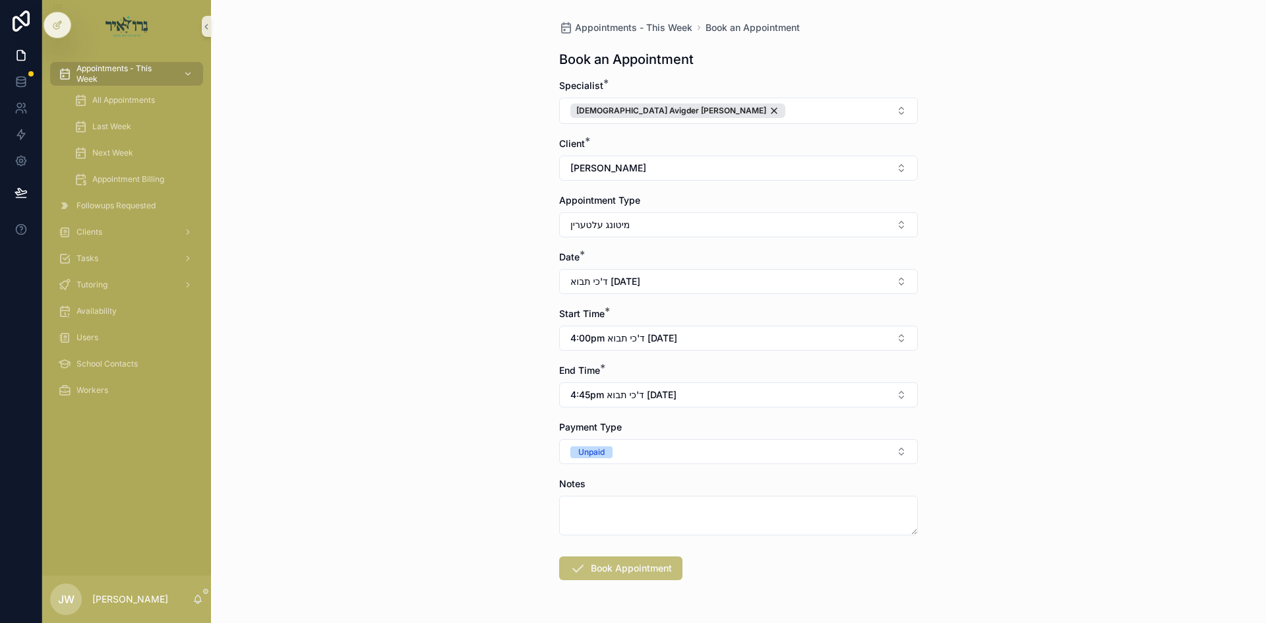
click at [608, 567] on button "Book Appointment" at bounding box center [620, 568] width 123 height 24
